Goal: Information Seeking & Learning: Learn about a topic

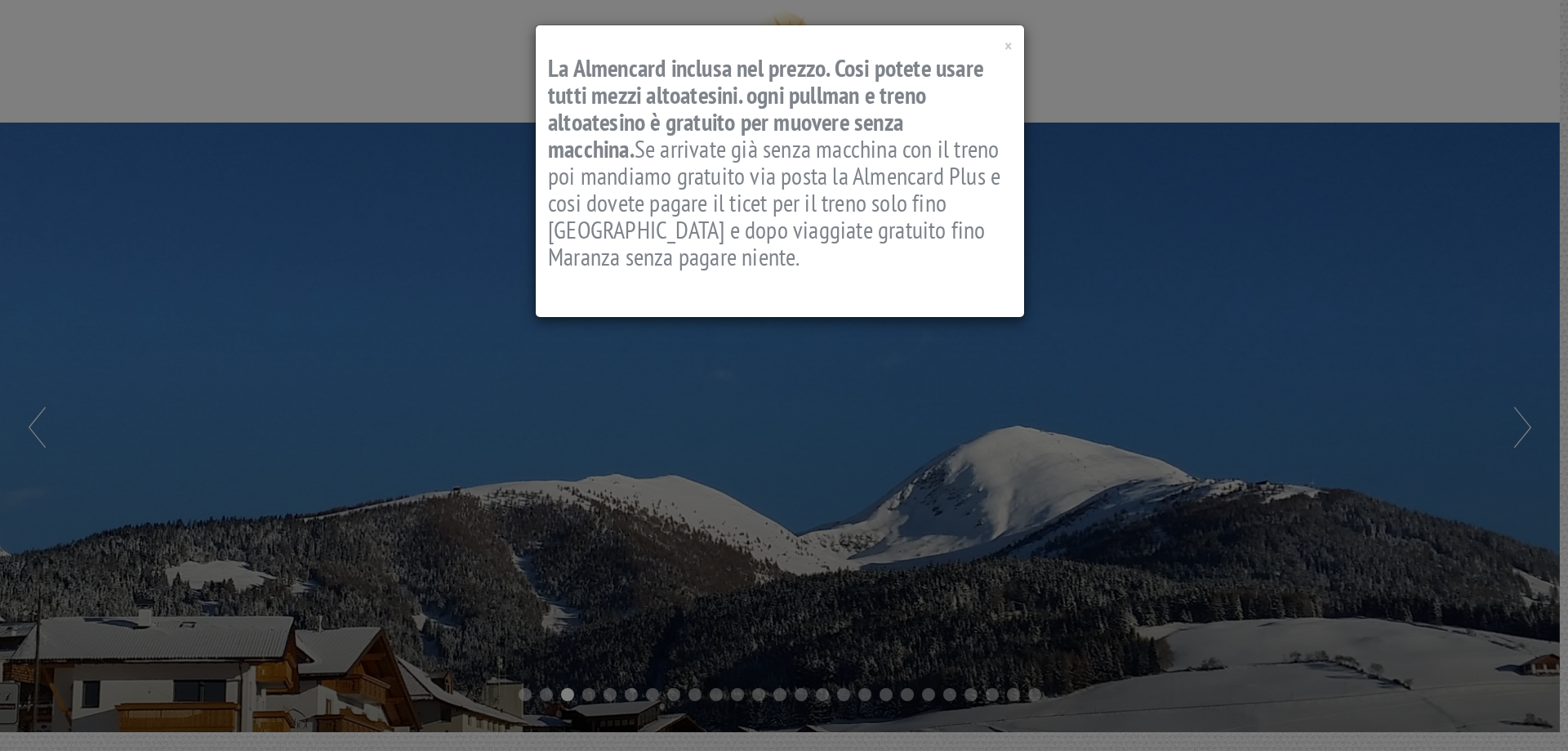
click at [1012, 47] on div "× La Almencard inclusa nel prezzo. Cosi potete usare tutti mezzi altoatesini. o…" at bounding box center [780, 171] width 488 height 292
click at [1007, 48] on span "×" at bounding box center [1008, 45] width 8 height 22
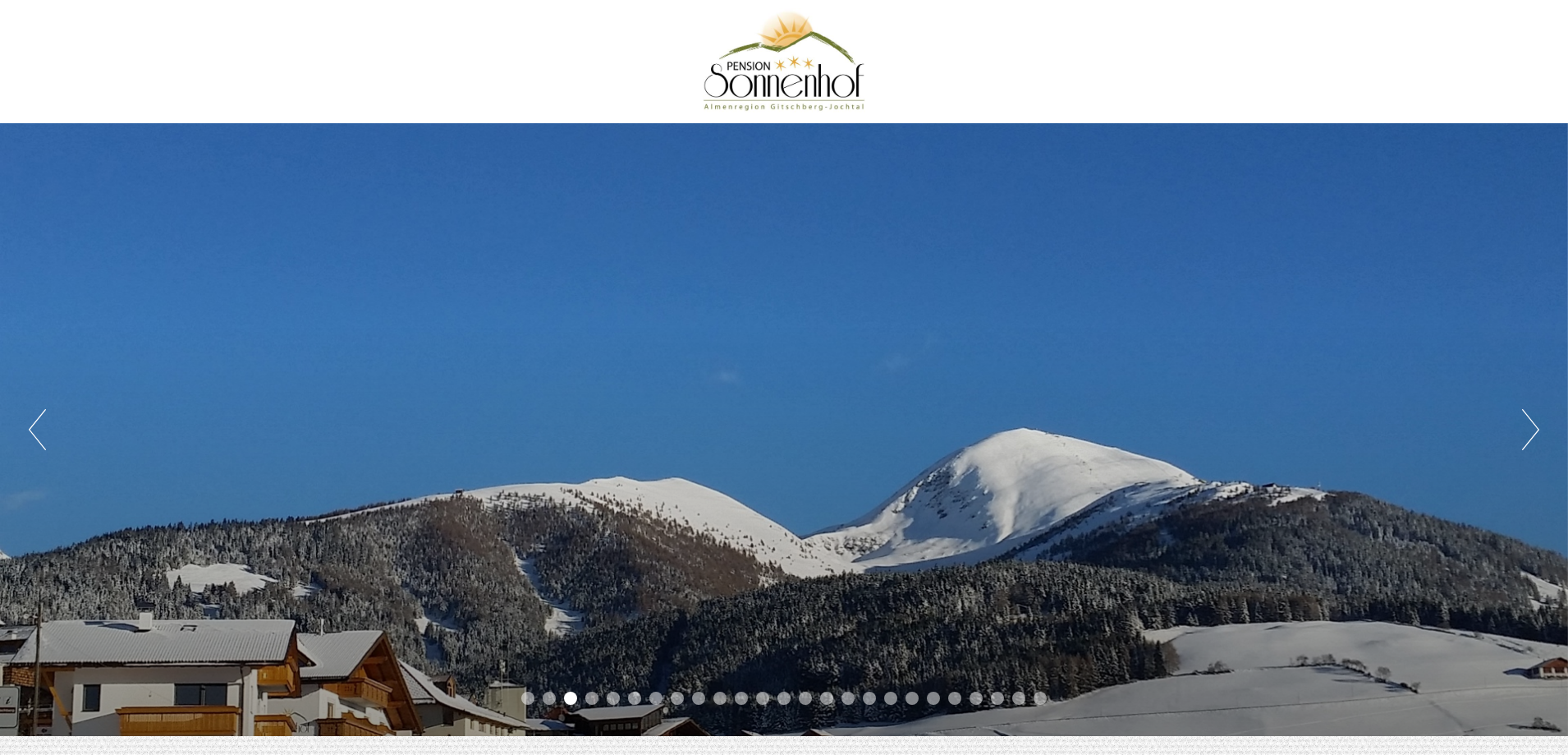
click at [1539, 445] on div "Previous Next 1 2 3 4 5 6 7 8 9 10 11 12 13 14 15 16 17 18 19 20 21 22 23 24 25" at bounding box center [784, 429] width 1568 height 612
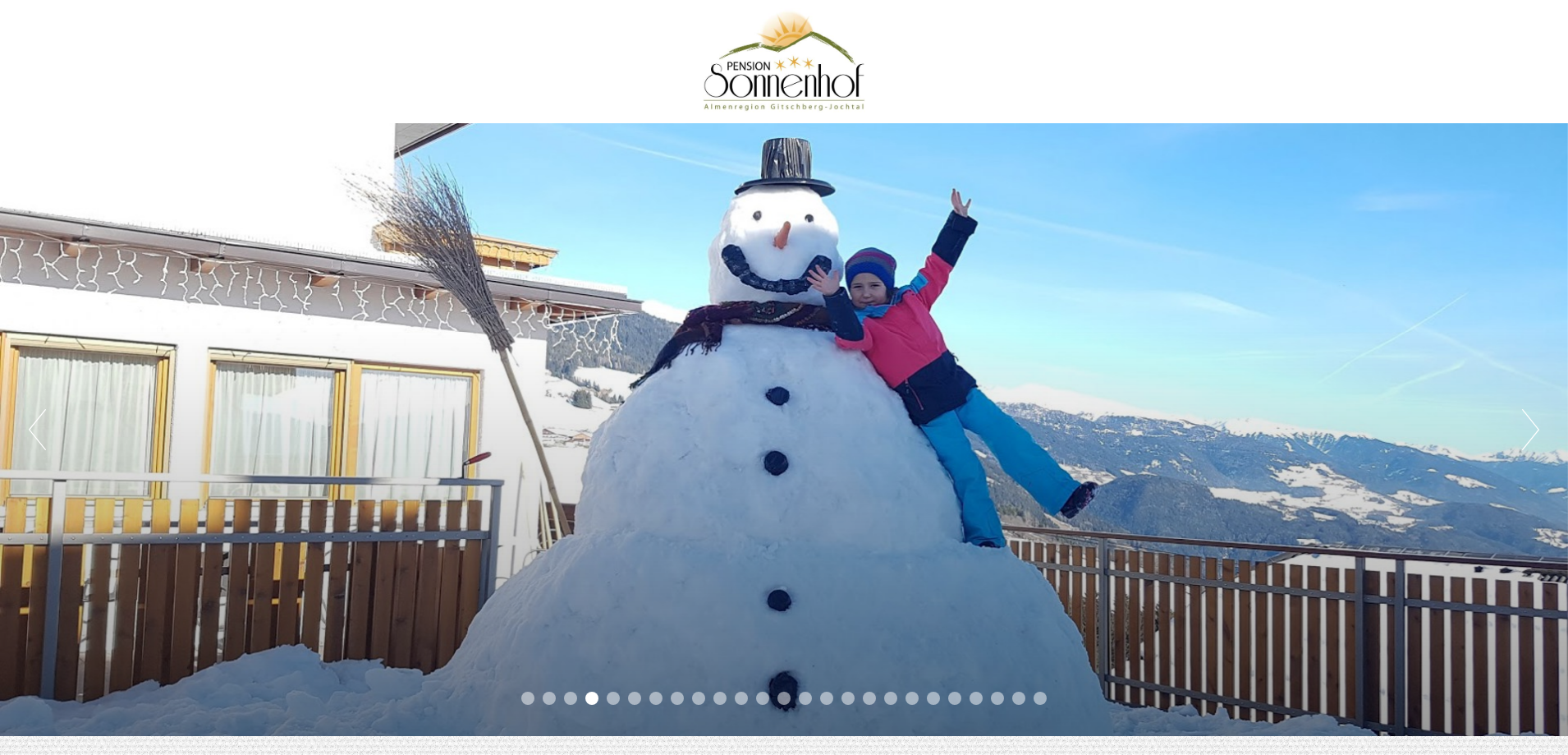
click at [1526, 428] on button "Next" at bounding box center [1530, 429] width 17 height 42
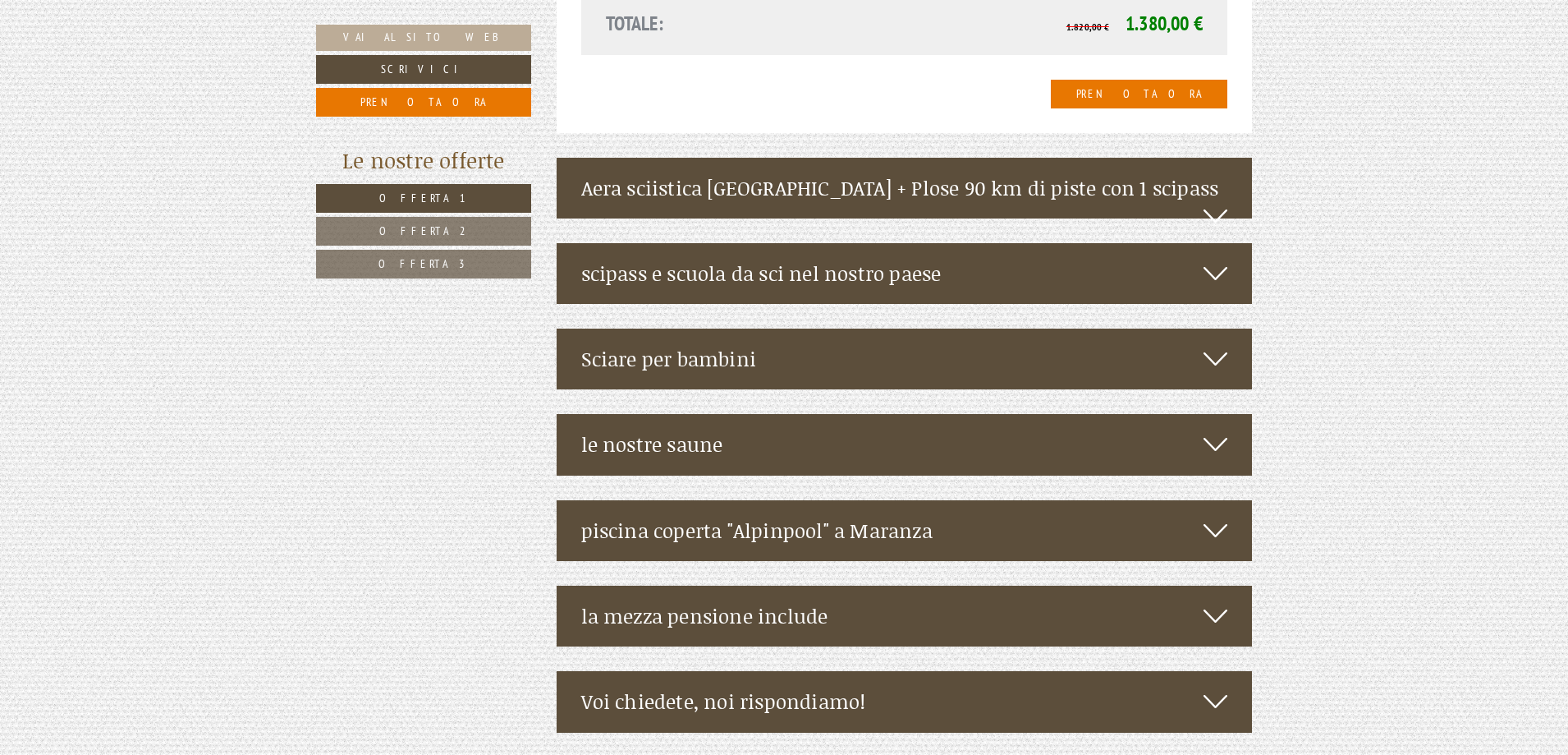
scroll to position [4516, 0]
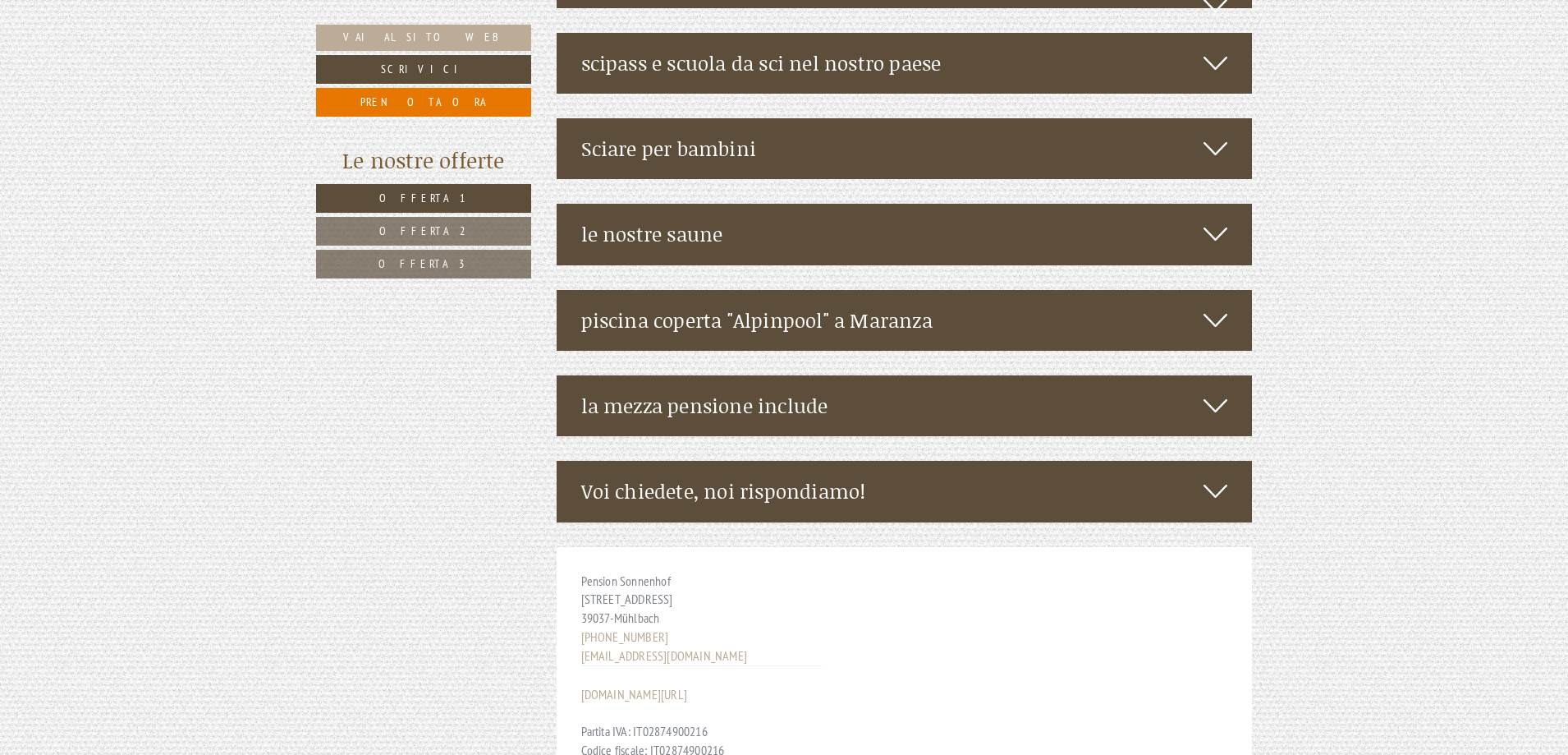
click at [1016, 376] on div "la mezza pensione include" at bounding box center [905, 406] width 696 height 60
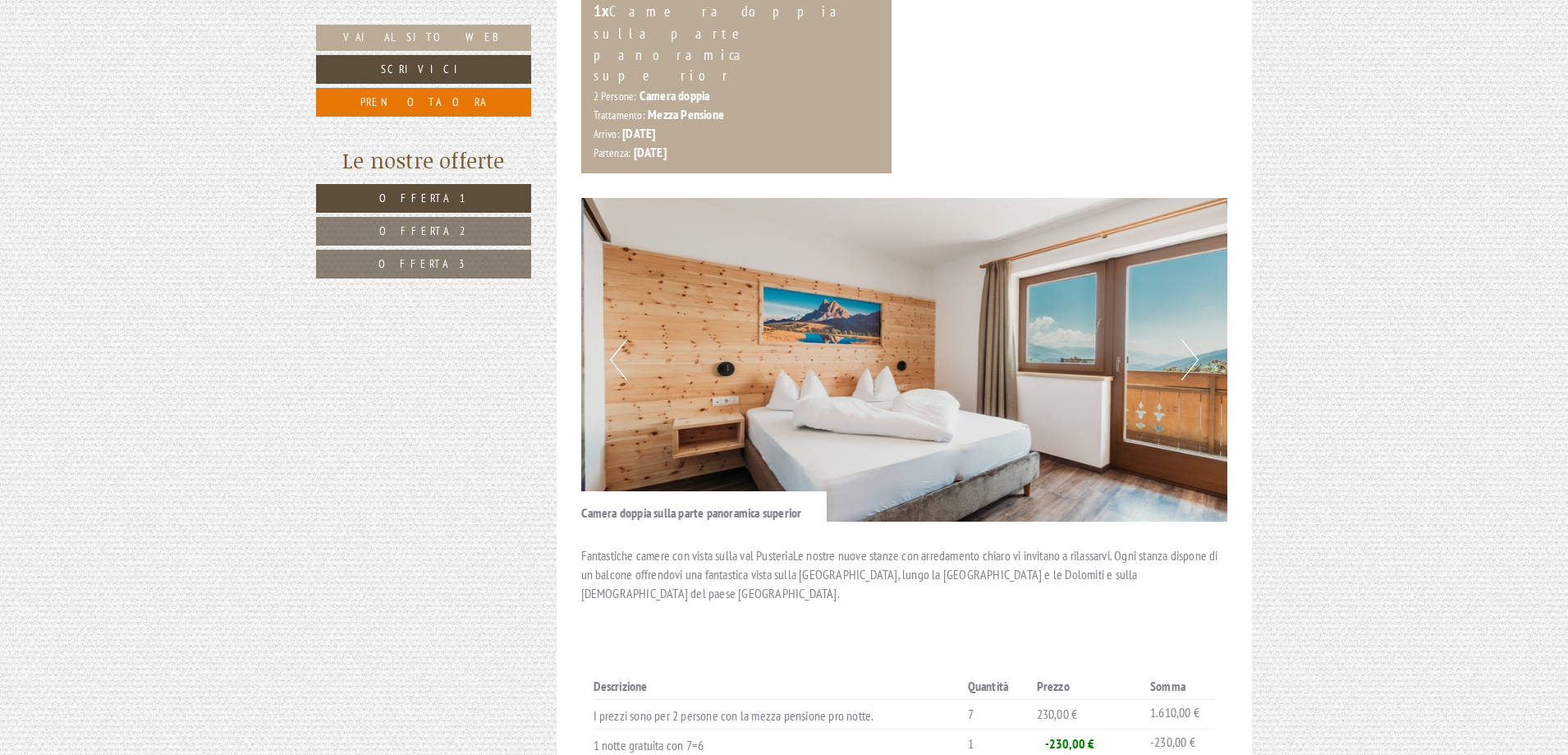
scroll to position [3448, 0]
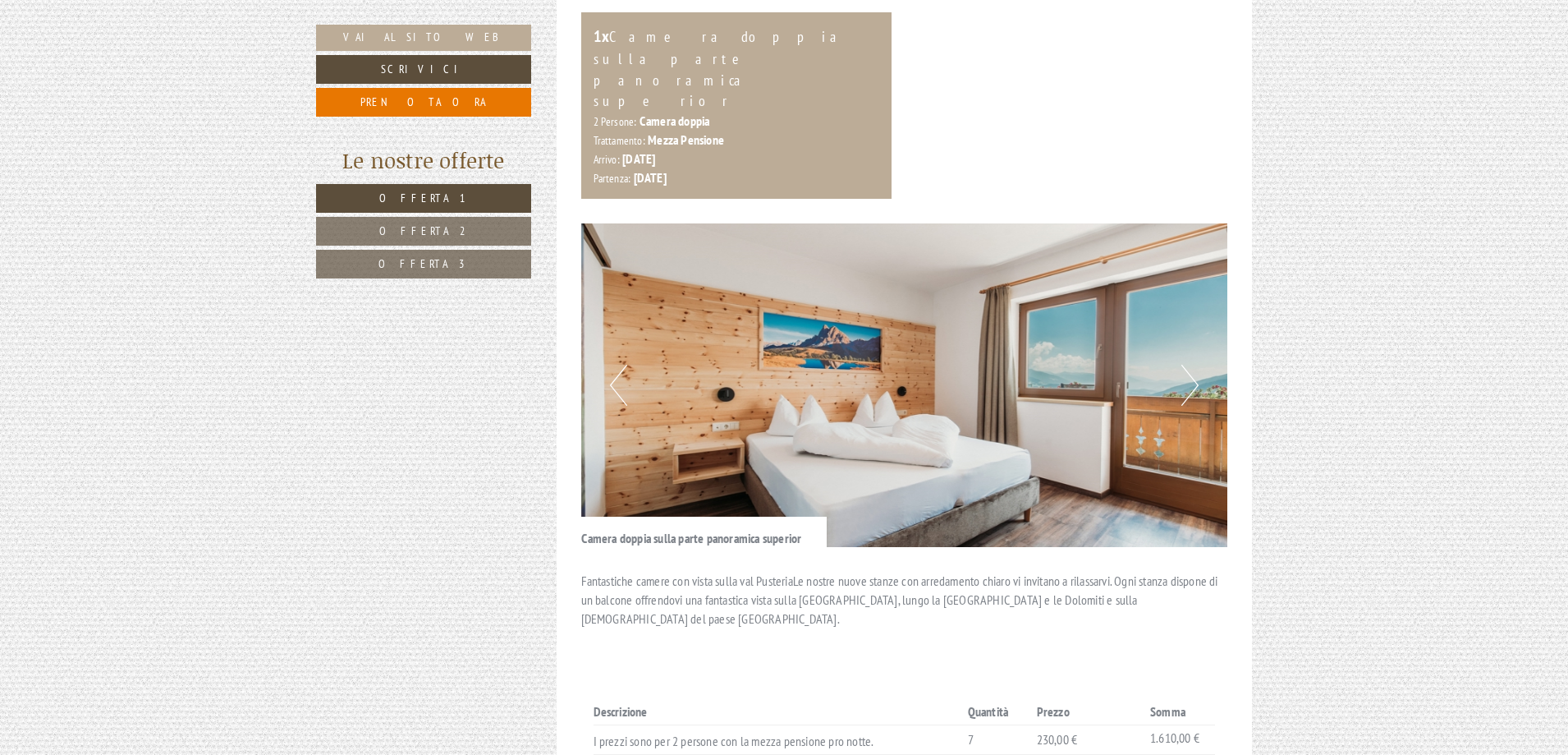
click at [1195, 364] on button "Next" at bounding box center [1190, 385] width 17 height 42
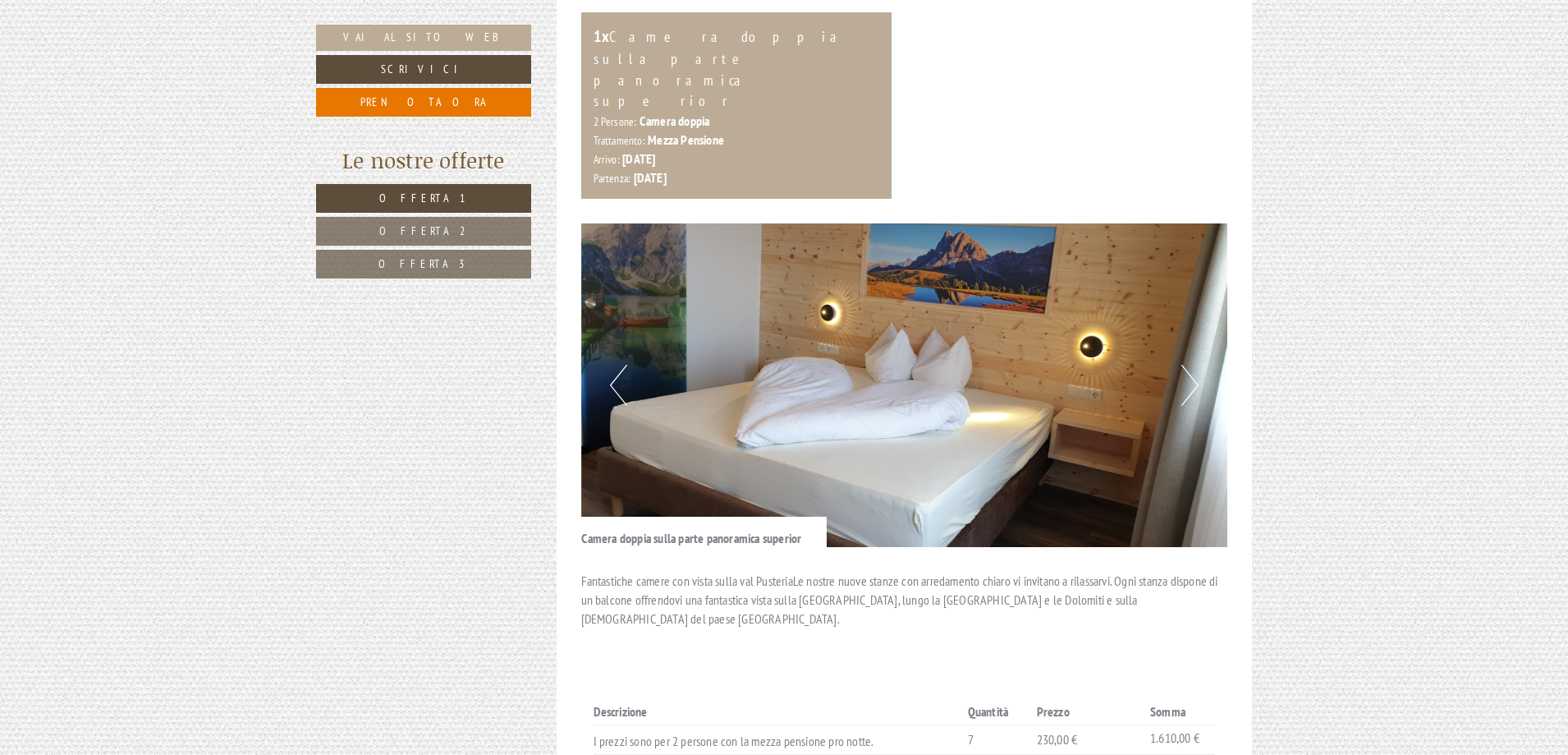
click at [1195, 364] on button "Next" at bounding box center [1190, 385] width 17 height 42
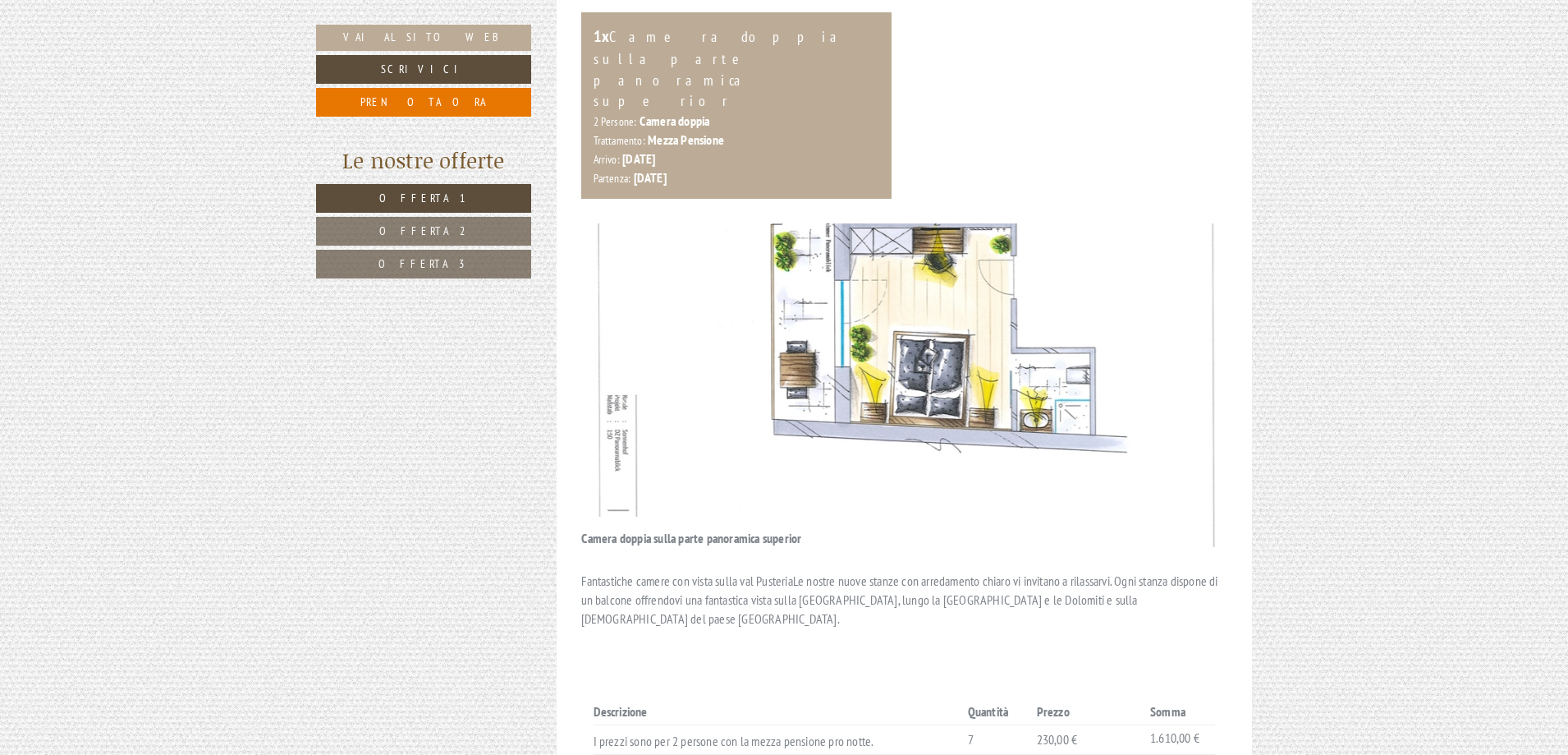
click at [1195, 364] on button "Next" at bounding box center [1190, 385] width 17 height 42
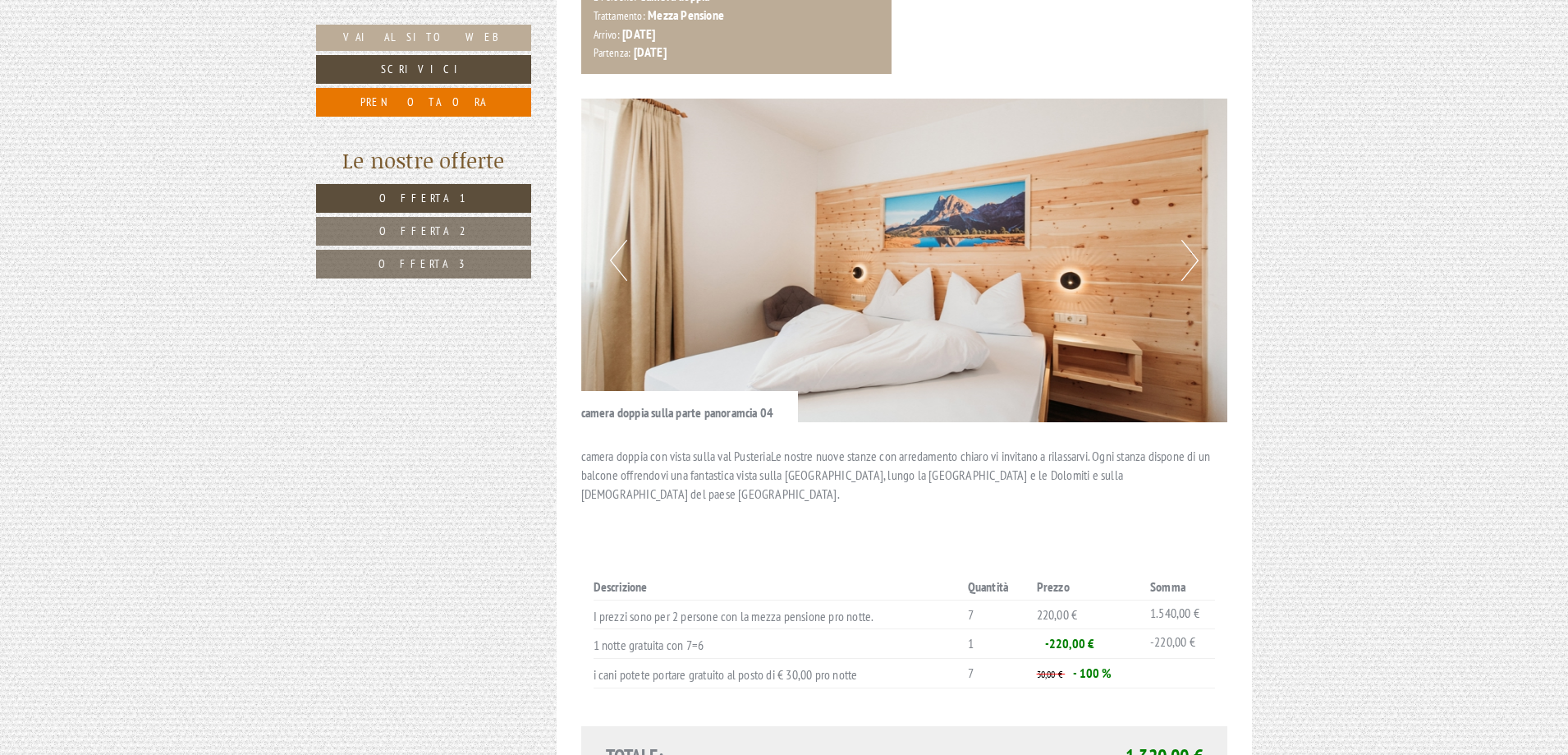
scroll to position [2463, 0]
click at [1174, 180] on img at bounding box center [905, 260] width 647 height 324
click at [1190, 241] on button "Next" at bounding box center [1190, 261] width 17 height 42
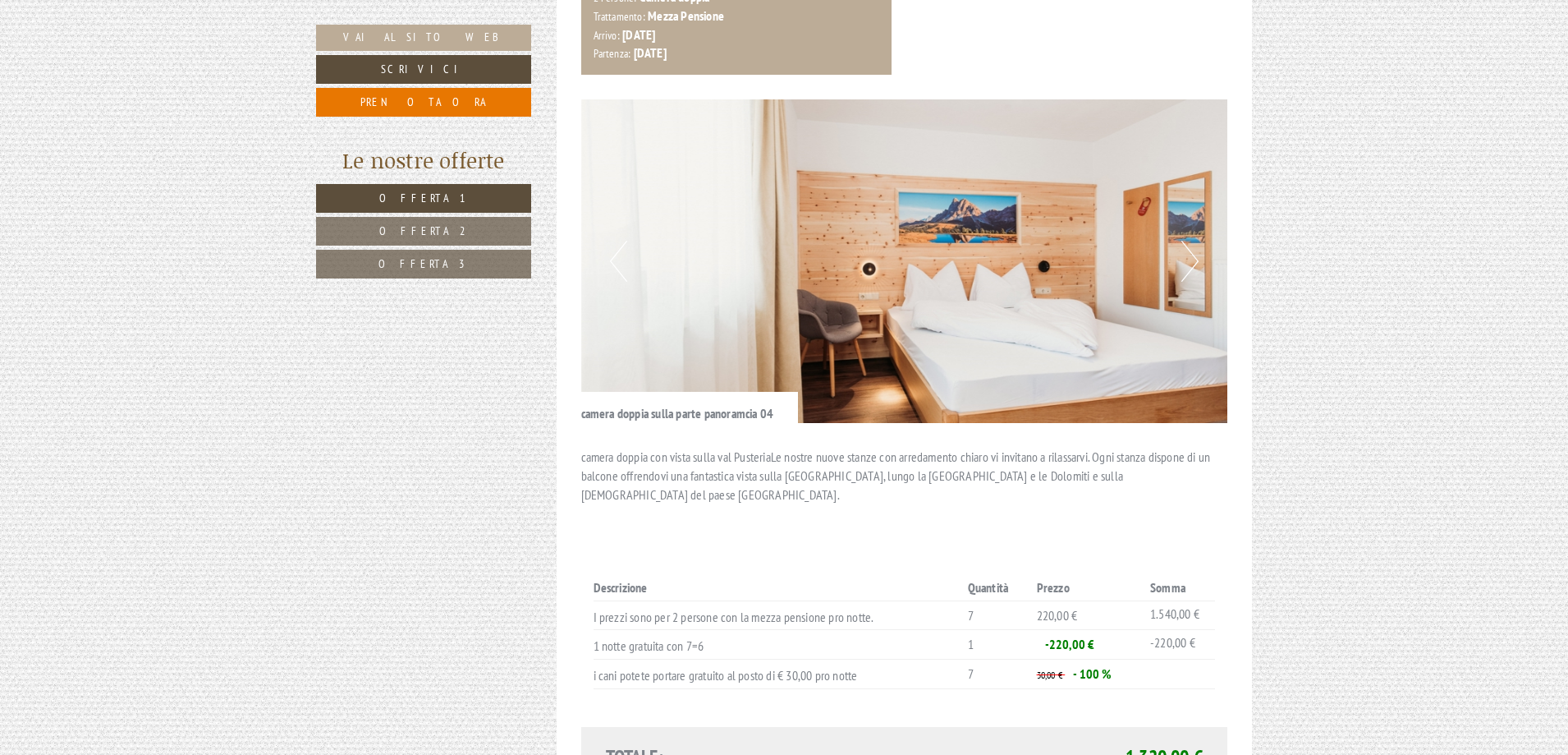
click at [1191, 241] on button "Next" at bounding box center [1190, 261] width 17 height 42
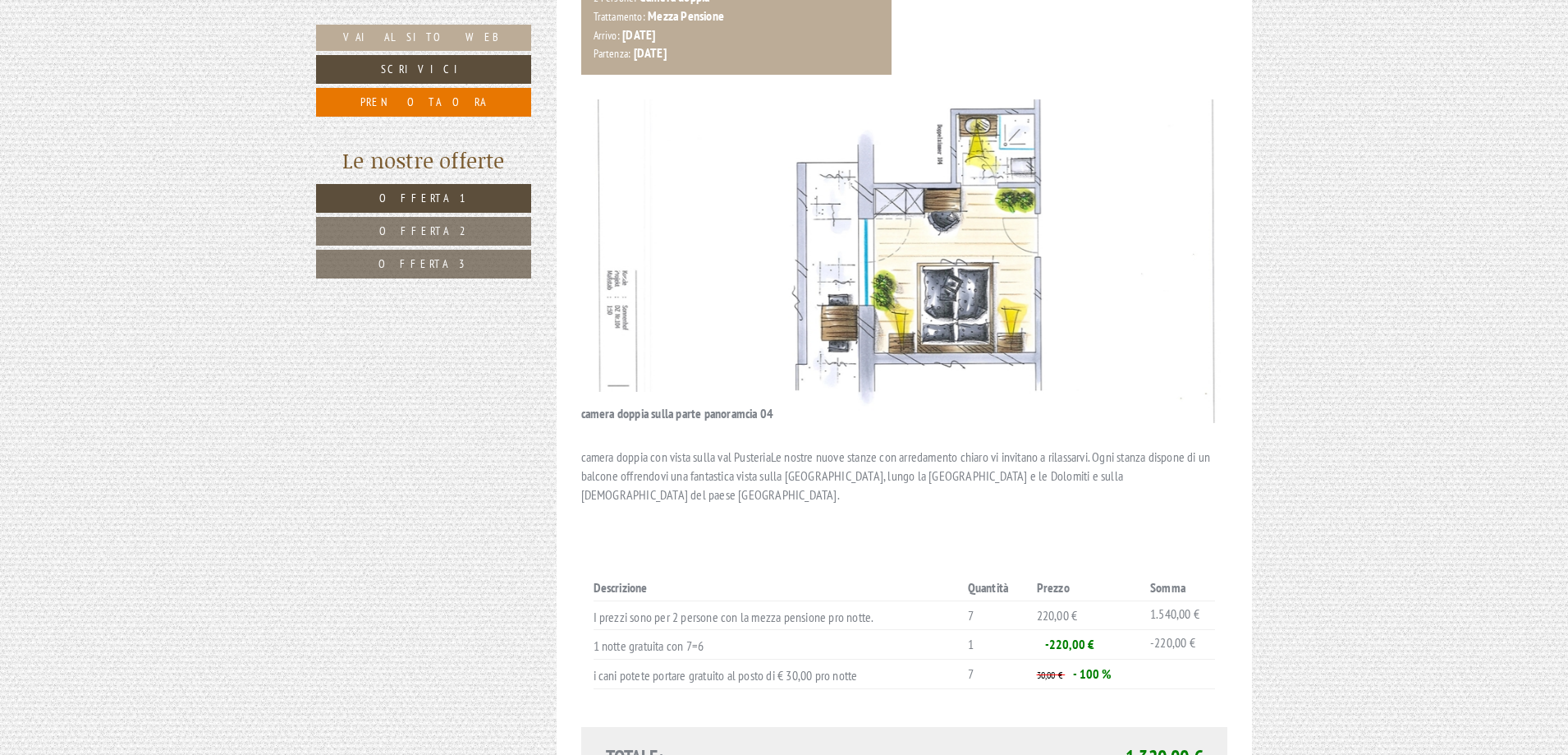
click at [1189, 241] on button "Next" at bounding box center [1190, 261] width 17 height 42
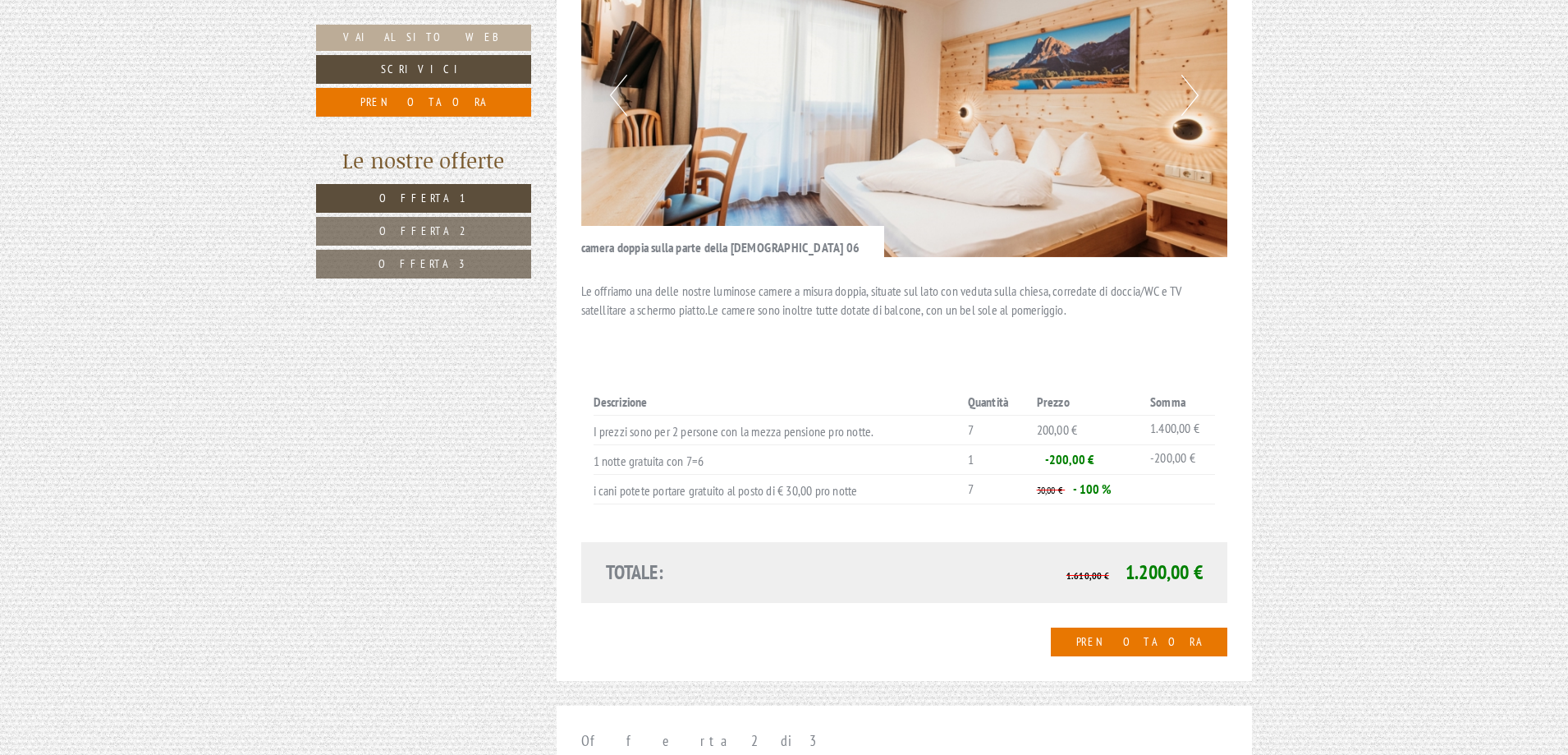
scroll to position [1478, 0]
